Goal: Task Accomplishment & Management: Complete application form

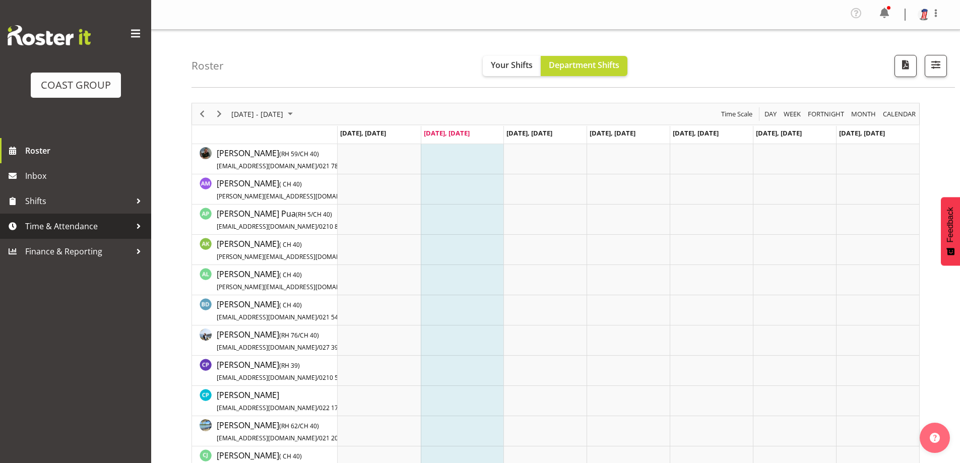
click at [82, 221] on span "Time & Attendance" at bounding box center [78, 226] width 106 height 15
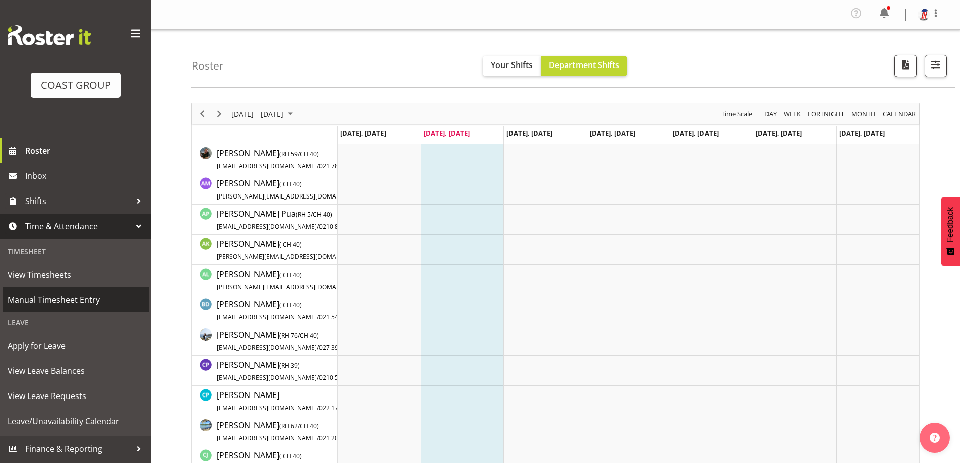
click at [84, 290] on link "Manual Timesheet Entry" at bounding box center [76, 299] width 146 height 25
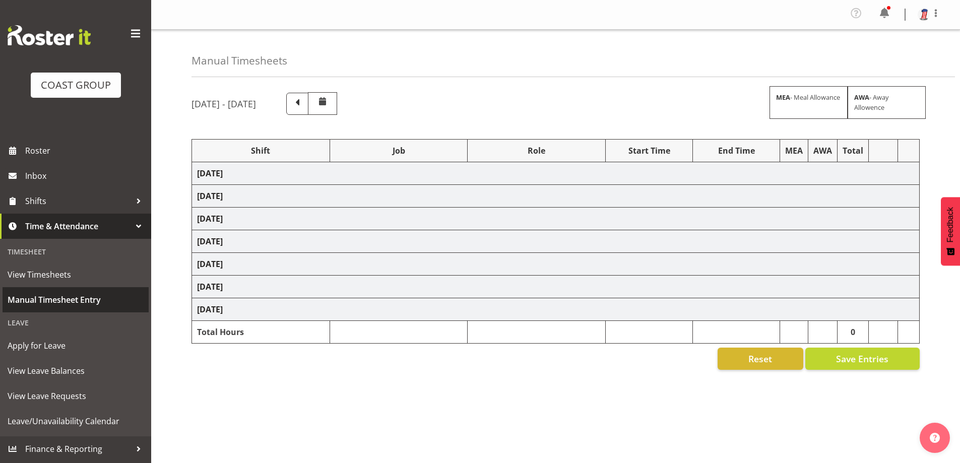
select select "38155"
select select "69"
select select "38155"
select select "69"
select select "38155"
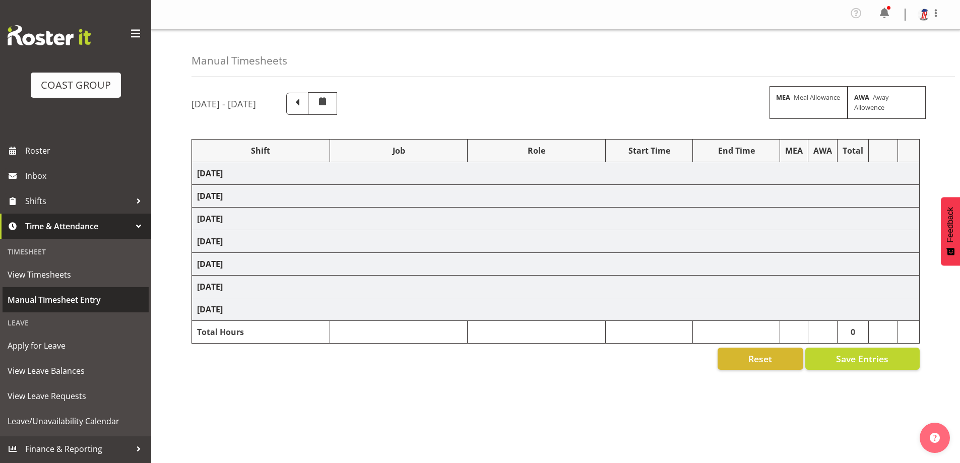
select select "69"
select select "38155"
select select "69"
select select "38155"
select select "69"
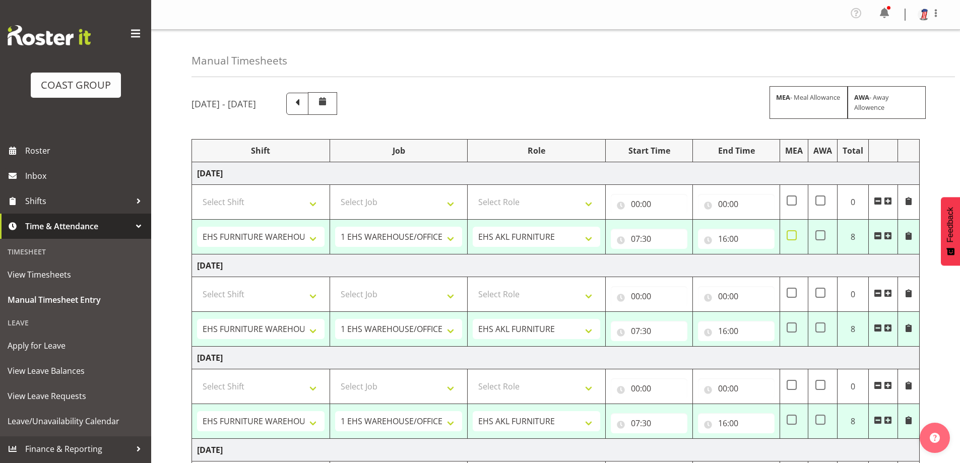
click at [789, 236] on span at bounding box center [791, 235] width 10 height 10
click at [789, 236] on input "checkbox" at bounding box center [789, 235] width 7 height 7
checkbox input "true"
click at [726, 237] on input "16:00" at bounding box center [736, 239] width 77 height 20
click at [761, 266] on select "00 01 02 03 04 05 06 07 08 09 10 11 12 13 14 15 16 17 18 19 20 21 22 23" at bounding box center [766, 265] width 23 height 20
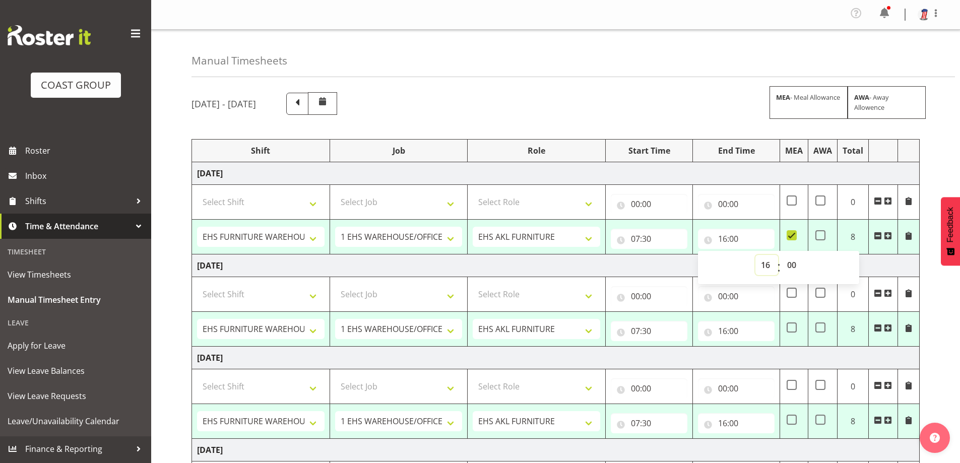
select select "18"
click at [755, 255] on select "00 01 02 03 04 05 06 07 08 09 10 11 12 13 14 15 16 17 18 19 20 21 22 23" at bounding box center [766, 265] width 23 height 20
type input "18:00"
click at [764, 266] on select "00 01 02 03 04 05 06 07 08 09 10 11 12 13 14 15 16 17 18 19 20 21 22 23" at bounding box center [766, 265] width 23 height 20
select select "20"
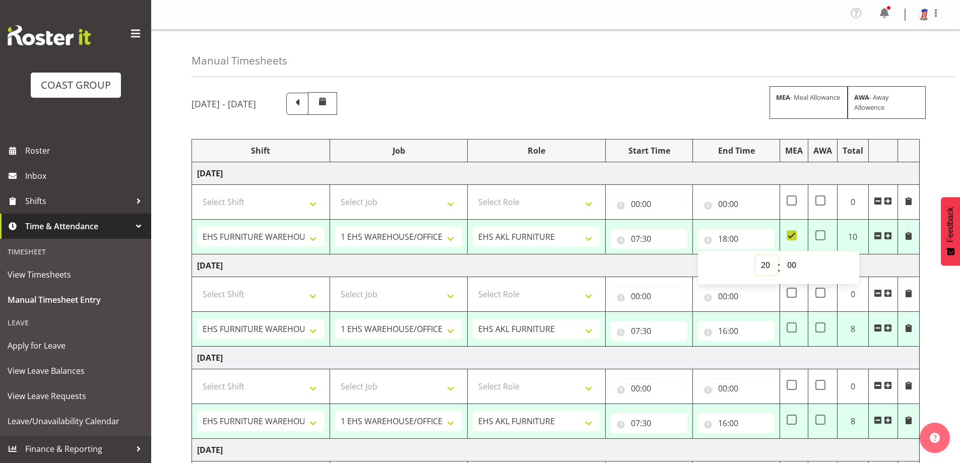
click at [755, 255] on select "00 01 02 03 04 05 06 07 08 09 10 11 12 13 14 15 16 17 18 19 20 21 22 23" at bounding box center [766, 265] width 23 height 20
type input "20:00"
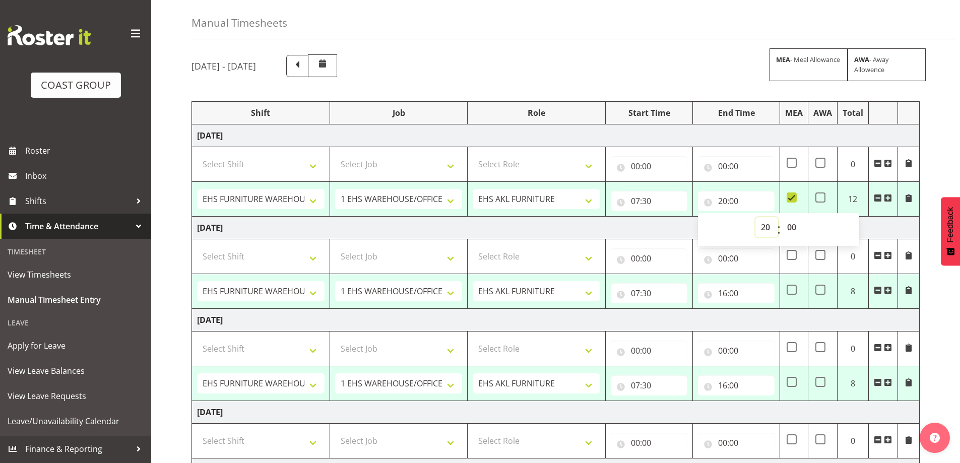
scroll to position [101, 0]
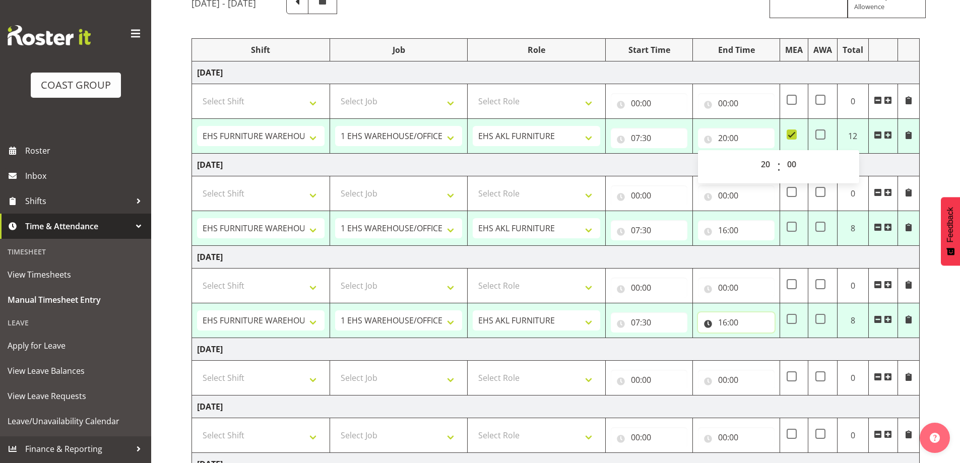
click at [731, 323] on input "16:00" at bounding box center [736, 322] width 77 height 20
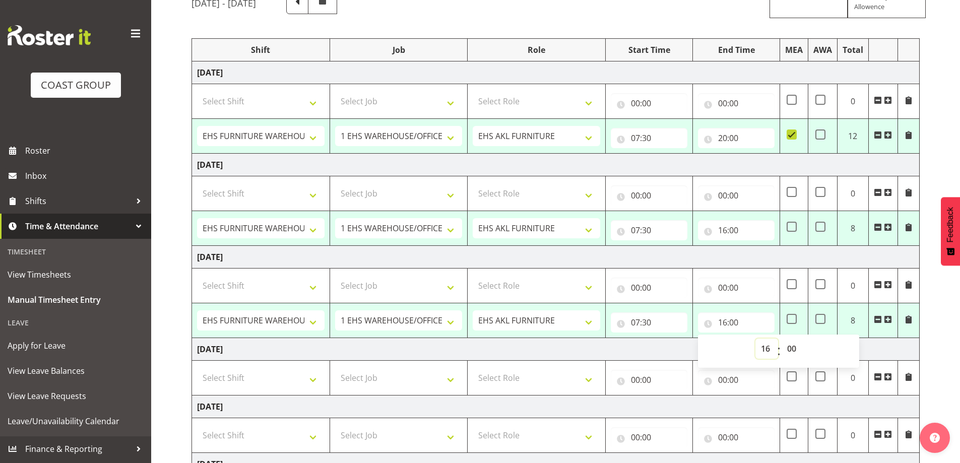
click at [761, 348] on select "00 01 02 03 04 05 06 07 08 09 10 11 12 13 14 15 16 17 18 19 20 21 22 23" at bounding box center [766, 349] width 23 height 20
select select "20"
click at [755, 339] on select "00 01 02 03 04 05 06 07 08 09 10 11 12 13 14 15 16 17 18 19 20 21 22 23" at bounding box center [766, 349] width 23 height 20
type input "20:00"
click at [793, 321] on span at bounding box center [791, 319] width 10 height 10
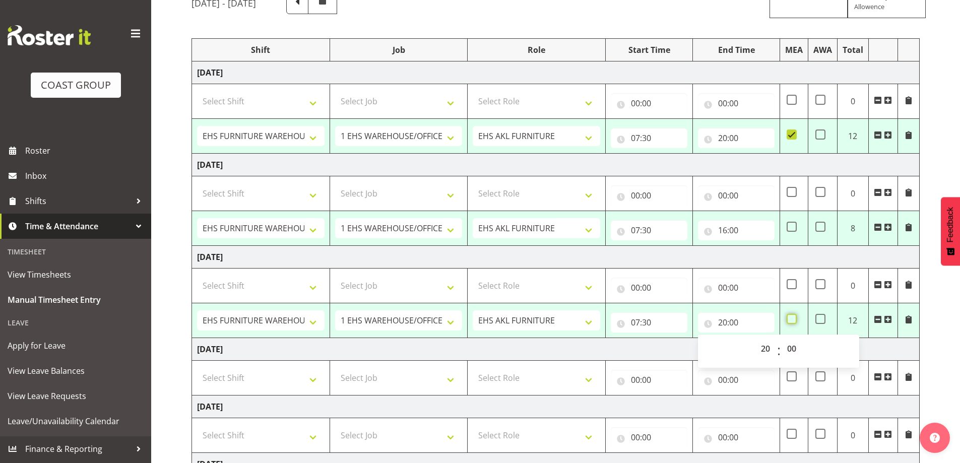
click at [793, 321] on input "checkbox" at bounding box center [789, 319] width 7 height 7
checkbox input "true"
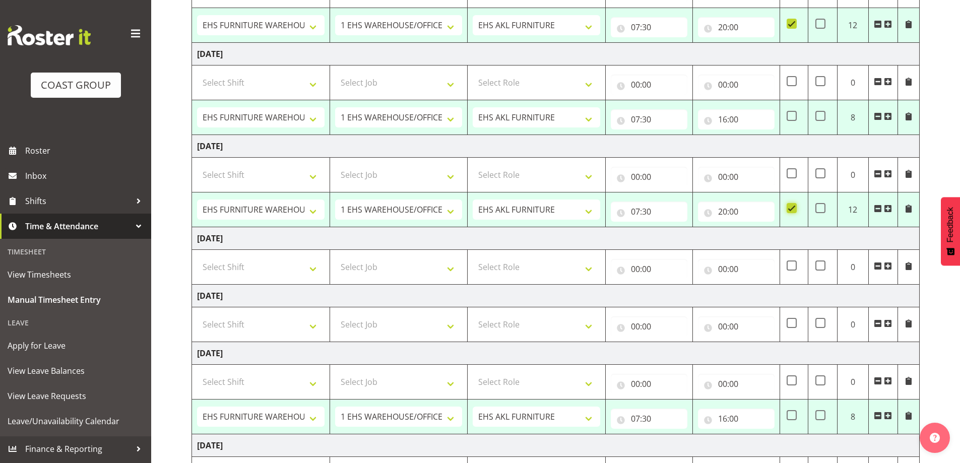
scroll to position [252, 0]
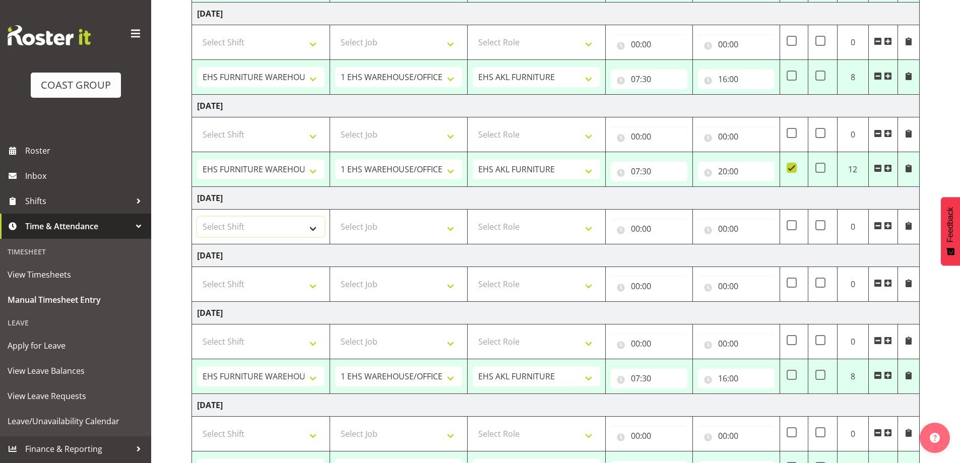
click at [309, 230] on select "Select Shift Assist Carlton EVents Assist Carlton EVents Assist Carlton Events …" at bounding box center [260, 227] width 127 height 20
select select "38155"
click at [197, 217] on select "Select Shift Assist Carlton EVents Assist Carlton EVents Assist Carlton Events …" at bounding box center [260, 227] width 127 height 20
click at [450, 232] on select "Select Job 1 Carlton Events 1 [PERSON_NAME][GEOGRAPHIC_DATA] 1 [PERSON_NAME][GE…" at bounding box center [398, 227] width 127 height 20
select select "69"
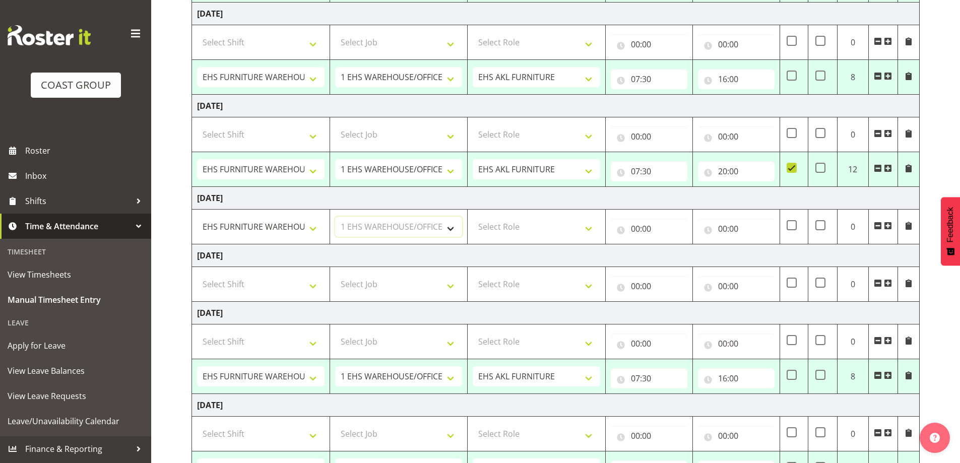
click at [335, 217] on select "Select Job 1 Carlton Events 1 [PERSON_NAME][GEOGRAPHIC_DATA] 1 [PERSON_NAME][GE…" at bounding box center [398, 227] width 127 height 20
click at [581, 224] on select "Select Role EHS AKL FURNITURE" at bounding box center [536, 227] width 127 height 20
select select "189"
click at [473, 217] on select "Select Role EHS AKL FURNITURE" at bounding box center [536, 227] width 127 height 20
click at [636, 231] on input "00:00" at bounding box center [649, 229] width 77 height 20
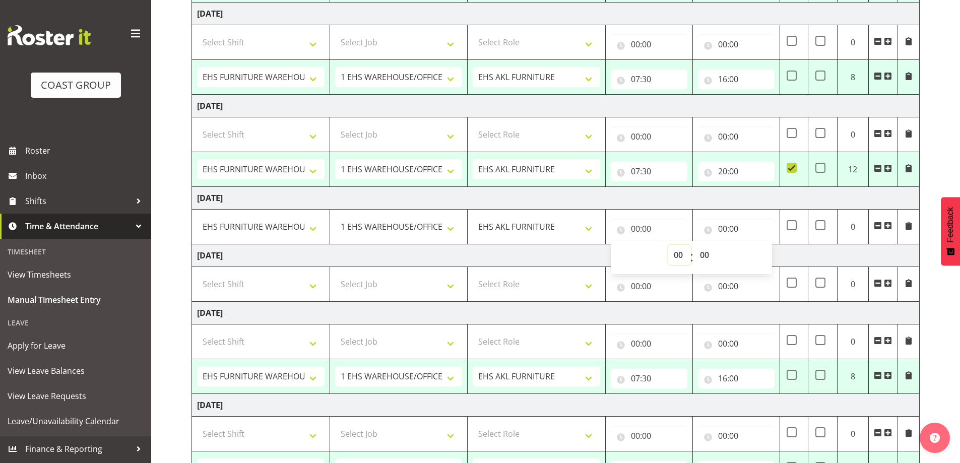
click at [672, 250] on select "00 01 02 03 04 05 06 07 08 09 10 11 12 13 14 15 16 17 18 19 20 21 22 23" at bounding box center [679, 255] width 23 height 20
select select "7"
click at [668, 245] on select "00 01 02 03 04 05 06 07 08 09 10 11 12 13 14 15 16 17 18 19 20 21 22 23" at bounding box center [679, 255] width 23 height 20
type input "07:00"
click at [707, 255] on select "00 01 02 03 04 05 06 07 08 09 10 11 12 13 14 15 16 17 18 19 20 21 22 23 24 25 2…" at bounding box center [705, 255] width 23 height 20
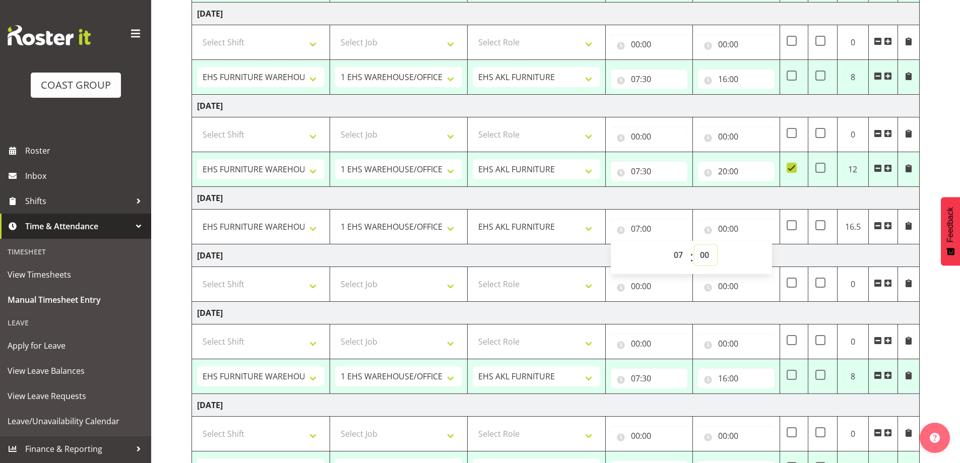
select select "30"
click at [694, 245] on select "00 01 02 03 04 05 06 07 08 09 10 11 12 13 14 15 16 17 18 19 20 21 22 23 24 25 2…" at bounding box center [705, 255] width 23 height 20
type input "07:30"
click at [728, 228] on input "00:00" at bounding box center [736, 229] width 77 height 20
click at [761, 255] on select "00 01 02 03 04 05 06 07 08 09 10 11 12 13 14 15 16 17 18 19 20 21 22 23" at bounding box center [766, 255] width 23 height 20
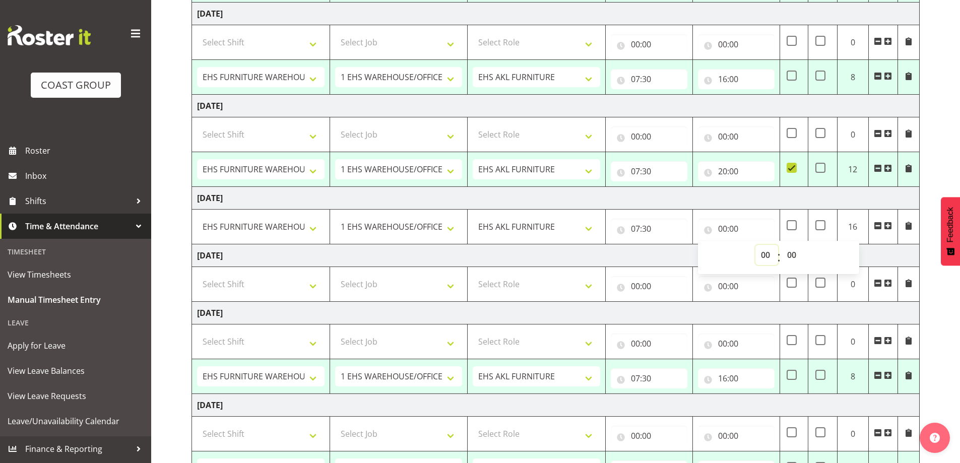
select select "16"
click at [755, 245] on select "00 01 02 03 04 05 06 07 08 09 10 11 12 13 14 15 16 17 18 19 20 21 22 23" at bounding box center [766, 255] width 23 height 20
type input "16:00"
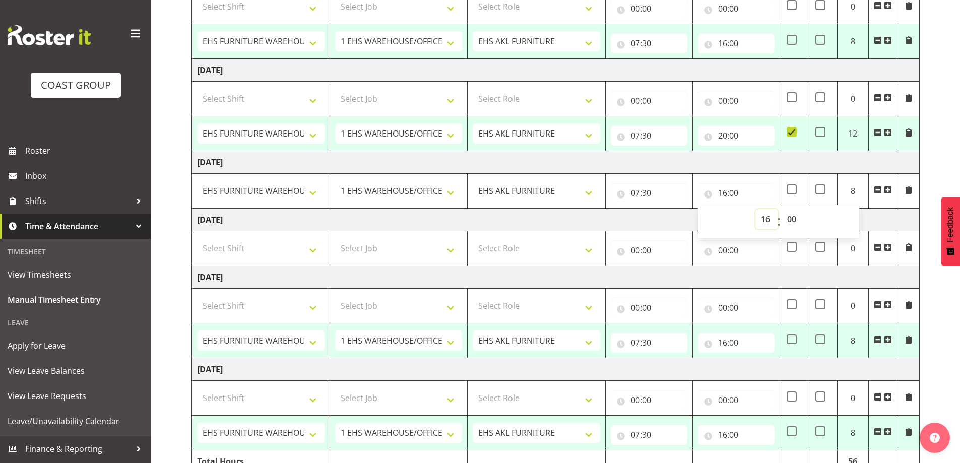
scroll to position [302, 0]
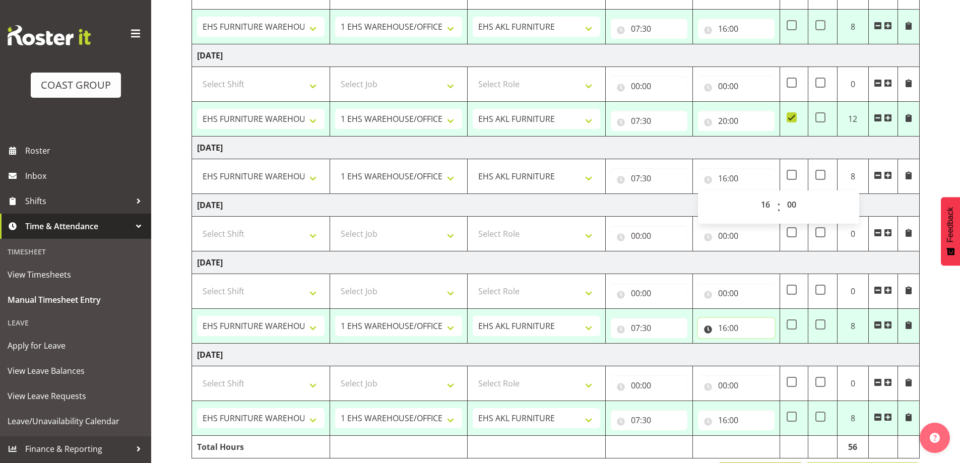
click at [731, 327] on input "16:00" at bounding box center [736, 328] width 77 height 20
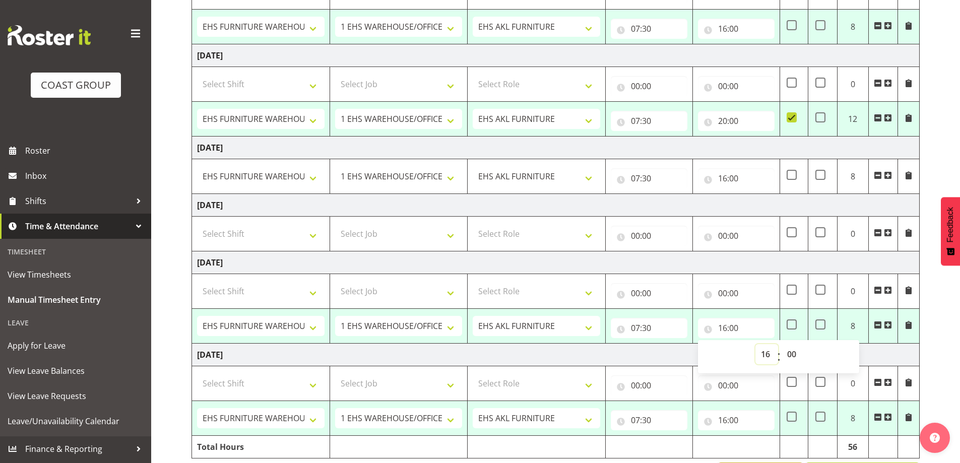
click at [764, 349] on select "00 01 02 03 04 05 06 07 08 09 10 11 12 13 14 15 16 17 18 19 20 21 22 23" at bounding box center [766, 354] width 23 height 20
select select "10"
click at [755, 344] on select "00 01 02 03 04 05 06 07 08 09 10 11 12 13 14 15 16 17 18 19 20 21 22 23" at bounding box center [766, 354] width 23 height 20
type input "10:00"
click at [796, 351] on select "00 01 02 03 04 05 06 07 08 09 10 11 12 13 14 15 16 17 18 19 20 21 22 23 24 25 2…" at bounding box center [792, 354] width 23 height 20
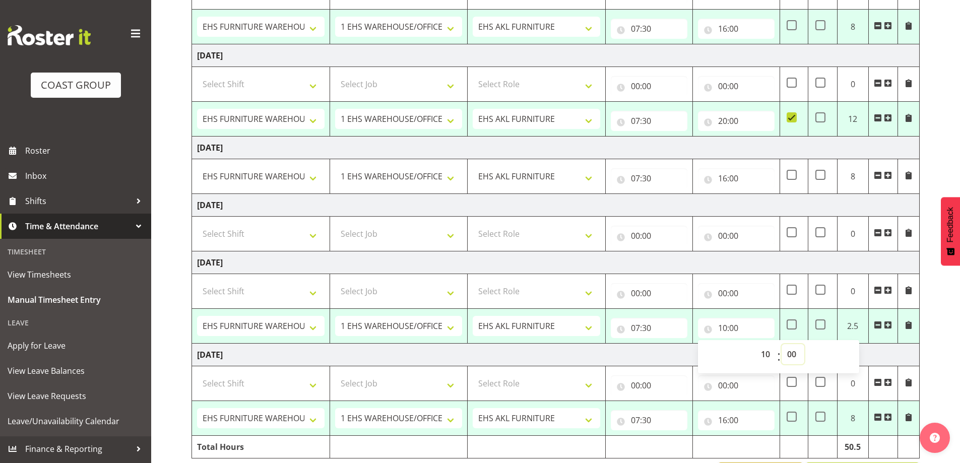
select select "30"
click at [781, 344] on select "00 01 02 03 04 05 06 07 08 09 10 11 12 13 14 15 16 17 18 19 20 21 22 23 24 25 2…" at bounding box center [792, 354] width 23 height 20
type input "10:30"
click at [797, 323] on span at bounding box center [791, 324] width 10 height 10
click at [793, 323] on input "checkbox" at bounding box center [789, 324] width 7 height 7
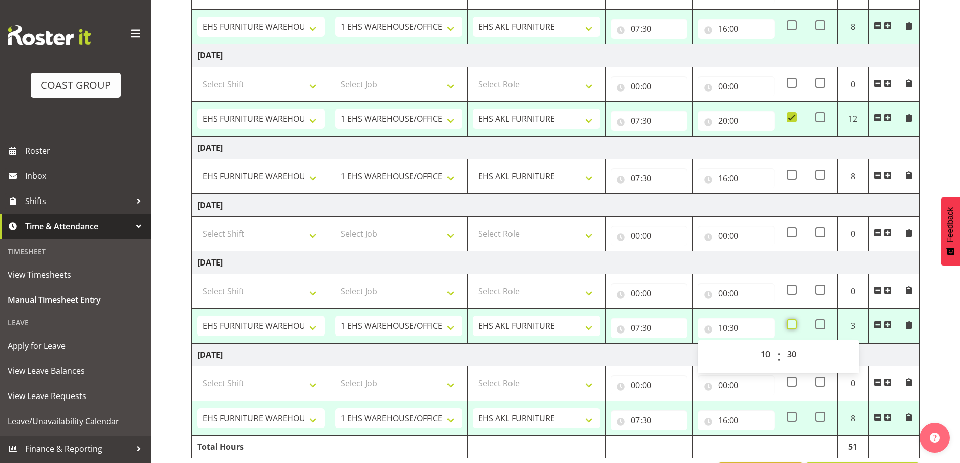
checkbox input "true"
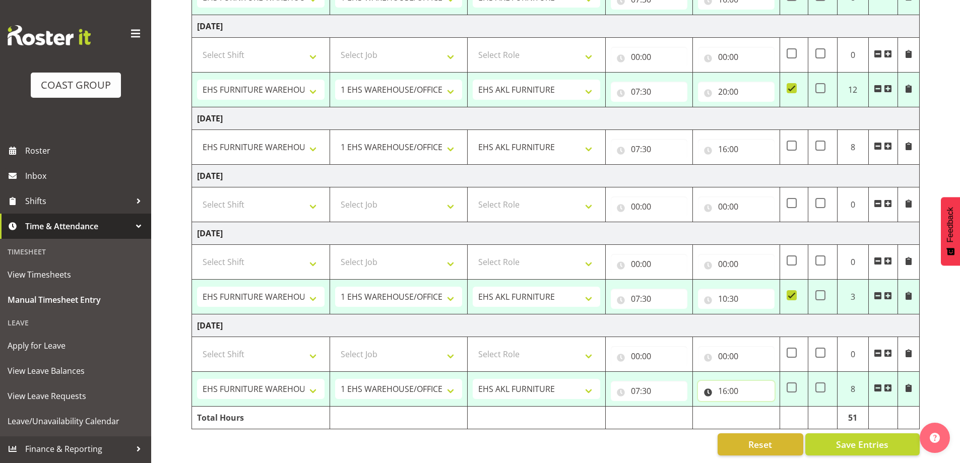
click at [728, 384] on input "16:00" at bounding box center [736, 391] width 77 height 20
click at [769, 412] on select "00 01 02 03 04 05 06 07 08 09 10 11 12 13 14 15 16 17 18 19 20 21 22 23" at bounding box center [766, 417] width 23 height 20
select select "19"
click at [755, 407] on select "00 01 02 03 04 05 06 07 08 09 10 11 12 13 14 15 16 17 18 19 20 21 22 23" at bounding box center [766, 417] width 23 height 20
type input "19:00"
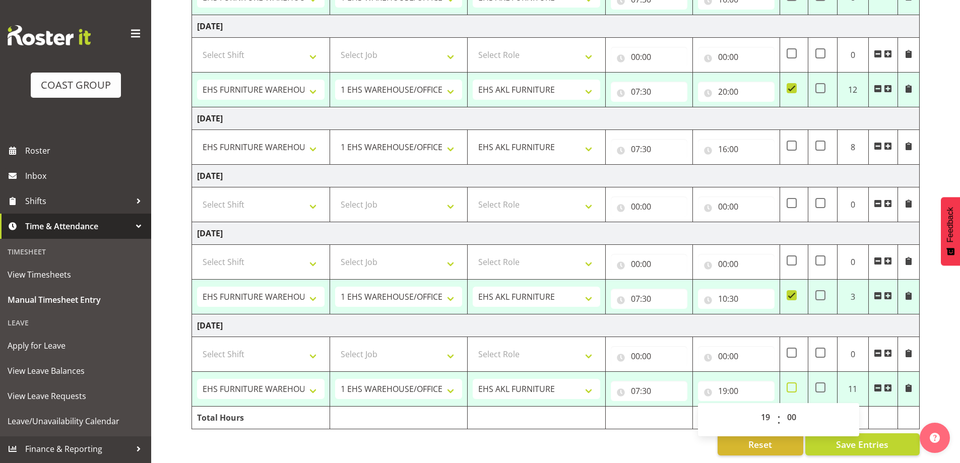
click at [790, 382] on span at bounding box center [791, 387] width 10 height 10
click at [790, 384] on input "checkbox" at bounding box center [789, 387] width 7 height 7
checkbox input "true"
click at [733, 293] on input "10:30" at bounding box center [736, 299] width 77 height 20
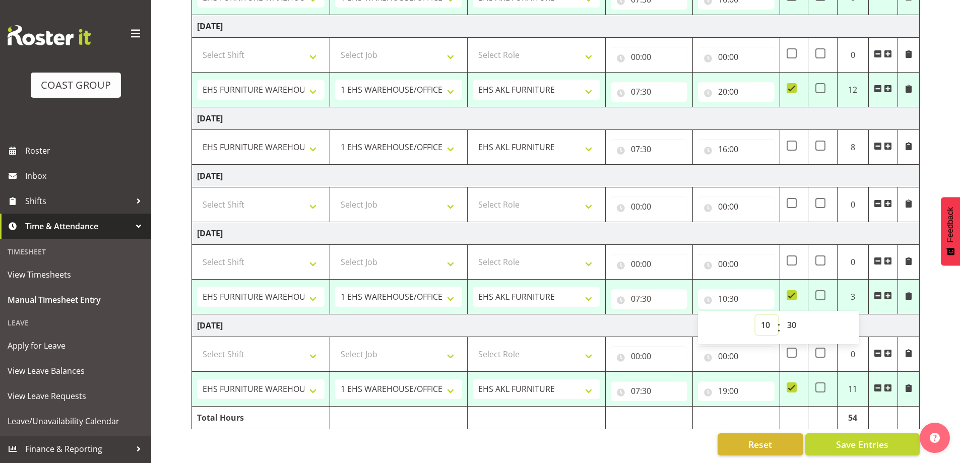
click at [767, 319] on select "00 01 02 03 04 05 06 07 08 09 10 11 12 13 14 15 16 17 18 19 20 21 22 23" at bounding box center [766, 325] width 23 height 20
select select "22"
click at [755, 315] on select "00 01 02 03 04 05 06 07 08 09 10 11 12 13 14 15 16 17 18 19 20 21 22 23" at bounding box center [766, 325] width 23 height 20
type input "22:30"
click at [675, 433] on div "Reset Save Entries" at bounding box center [555, 444] width 728 height 22
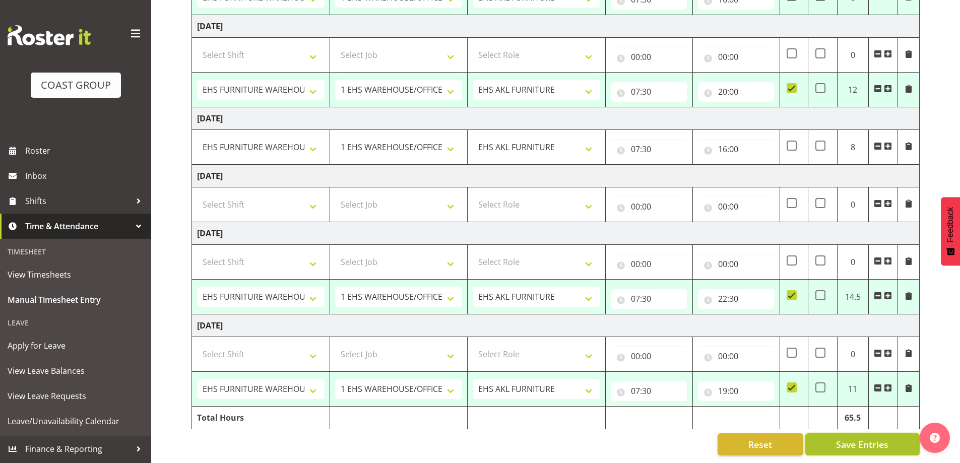
click at [881, 438] on span "Save Entries" at bounding box center [862, 444] width 52 height 13
select select "38155"
select select "69"
type input "07:30"
type input "20:00"
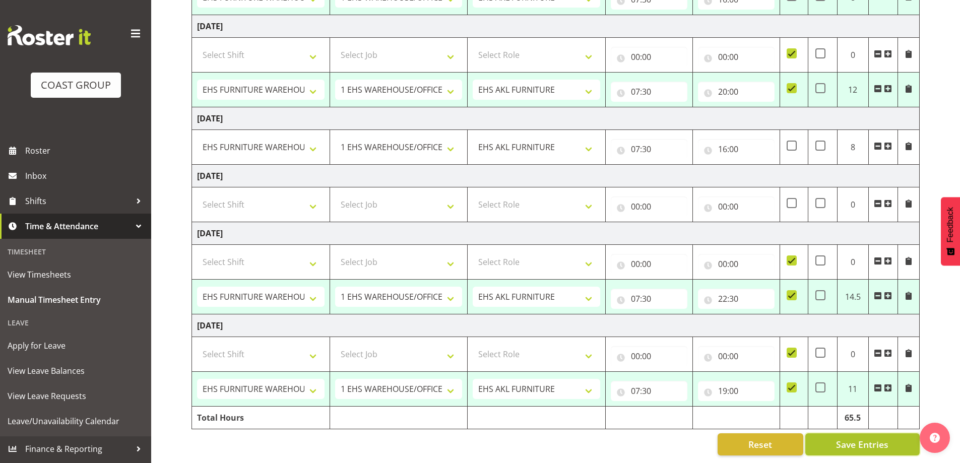
checkbox input "true"
select select "38155"
select select "69"
type input "07:30"
type input "16:00"
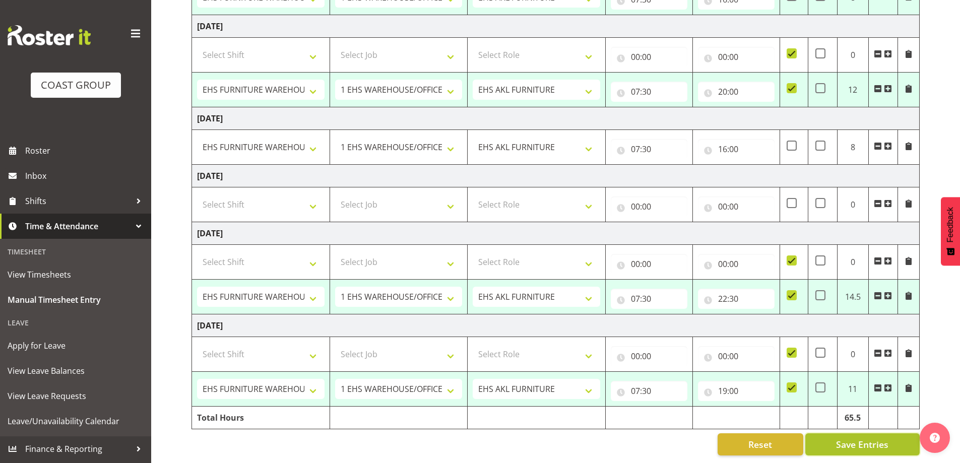
select select "38155"
select select "69"
type input "07:30"
type input "20:00"
checkbox input "true"
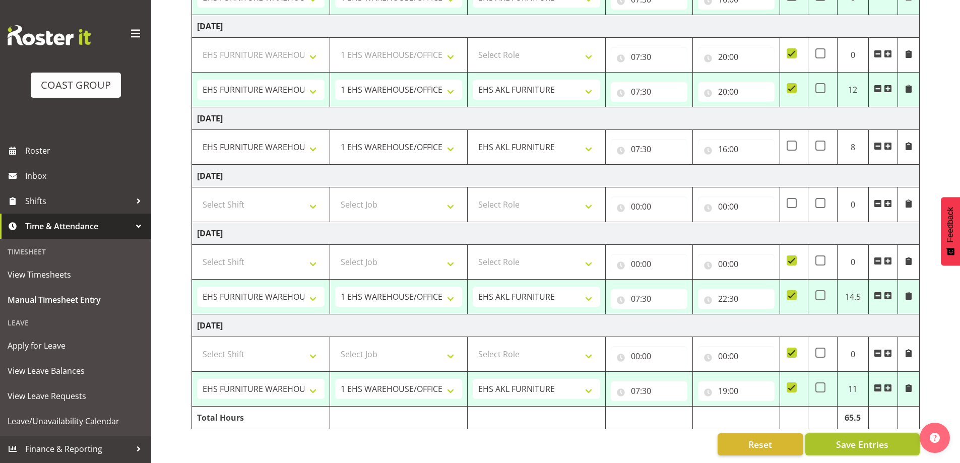
select select "38155"
select select "69"
type input "07:30"
type input "22:30"
checkbox input "true"
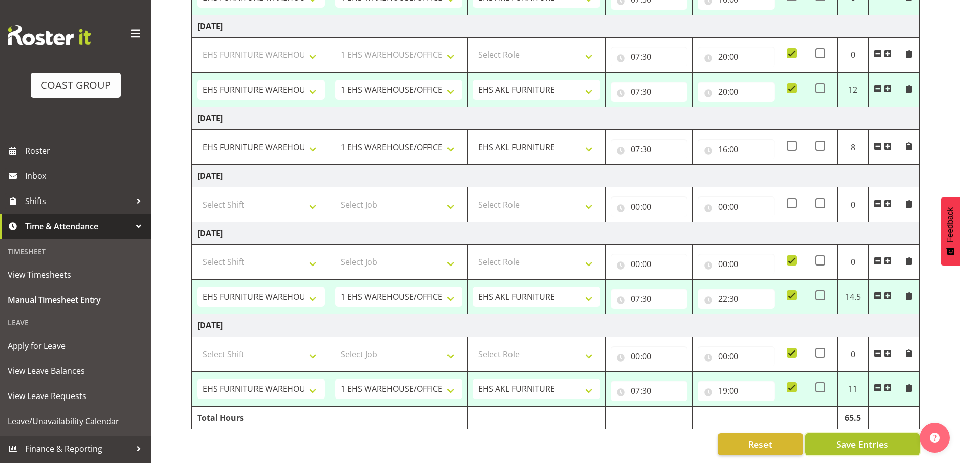
select select "38155"
select select "69"
type input "07:30"
type input "19:00"
checkbox input "true"
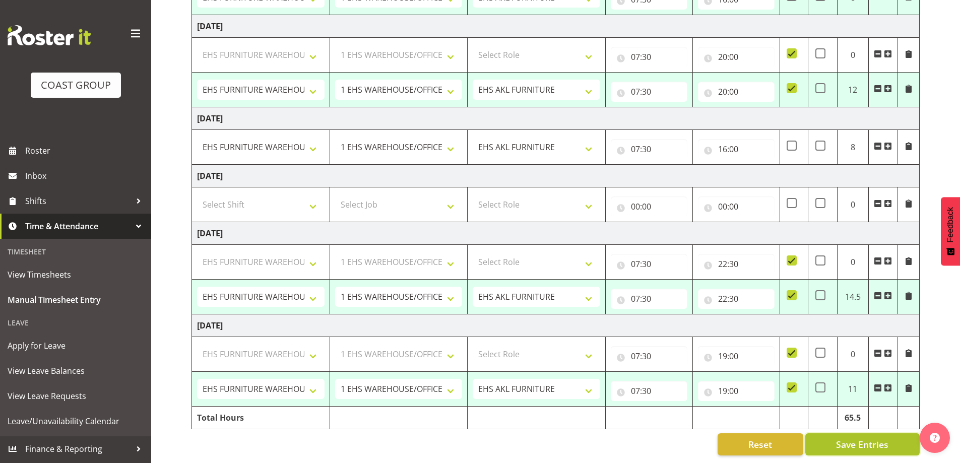
select select "38155"
select select "69"
select select "38155"
select select "69"
select select "38155"
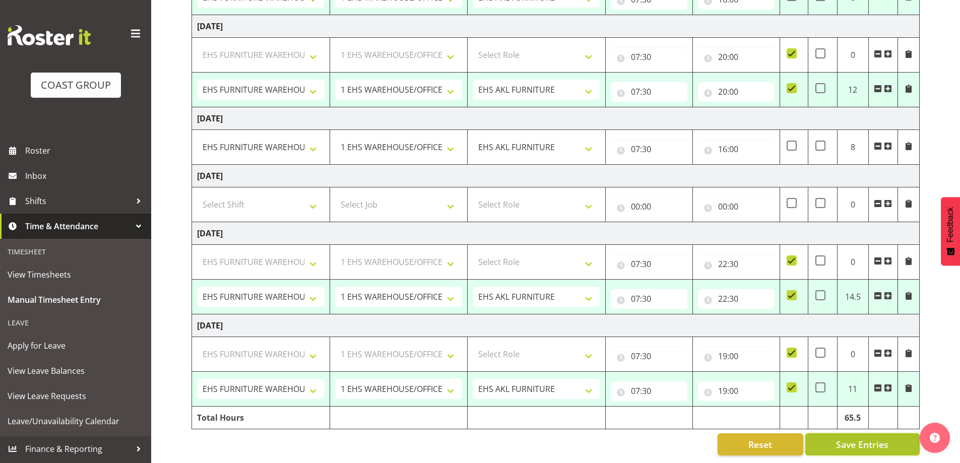
select select "69"
select select "38155"
select select "69"
select select "38155"
select select "69"
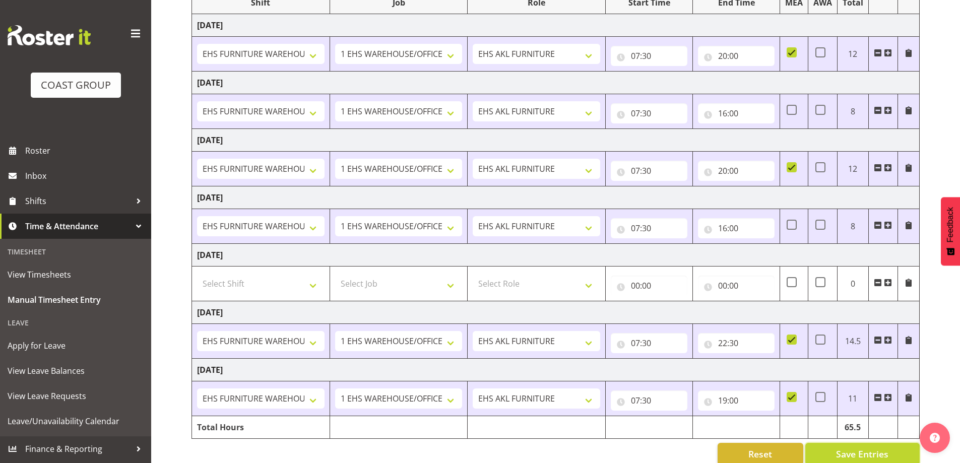
scroll to position [165, 0]
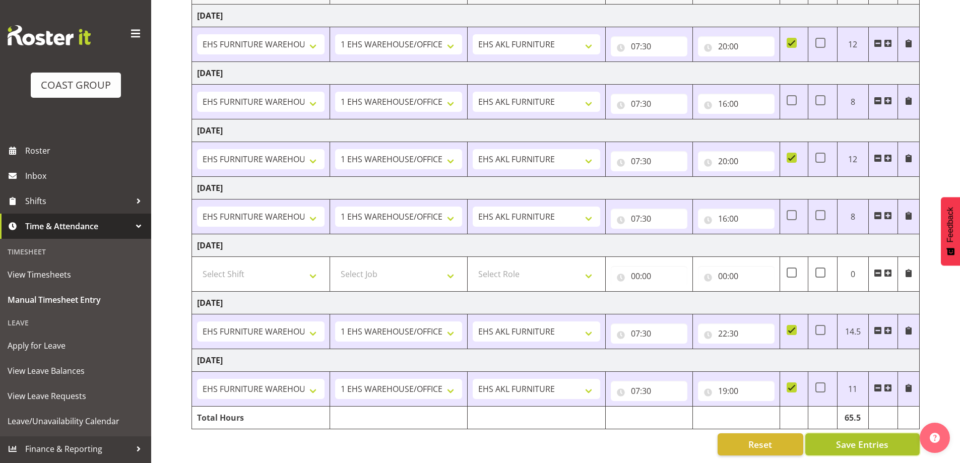
click at [880, 438] on span "Save Entries" at bounding box center [862, 444] width 52 height 13
click at [58, 156] on span "Roster" at bounding box center [85, 150] width 121 height 15
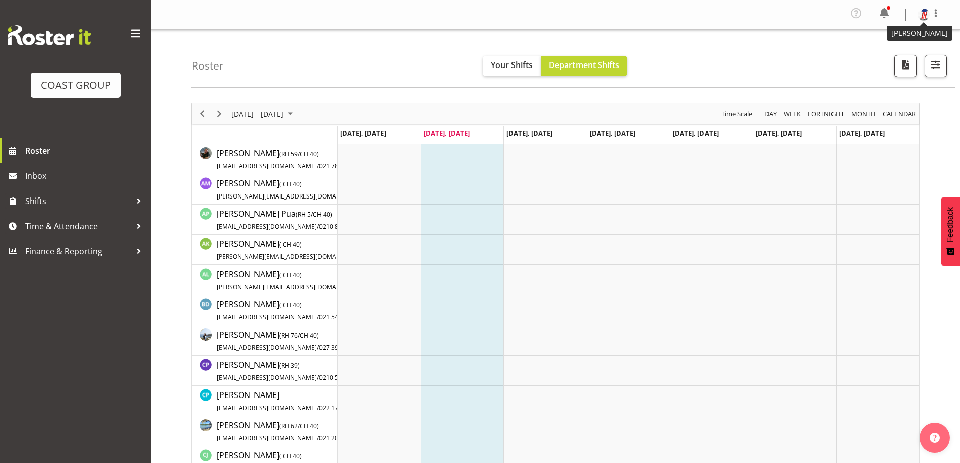
click at [921, 17] on img at bounding box center [923, 15] width 12 height 12
click at [905, 58] on link "Log Out" at bounding box center [893, 55] width 97 height 18
